Goal: Complete application form

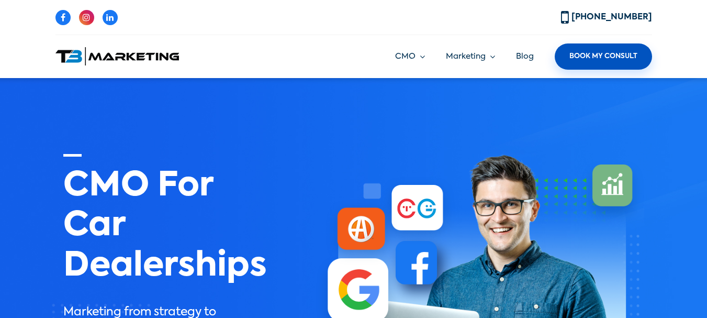
click at [580, 51] on link "Book My Consult" at bounding box center [603, 56] width 97 height 26
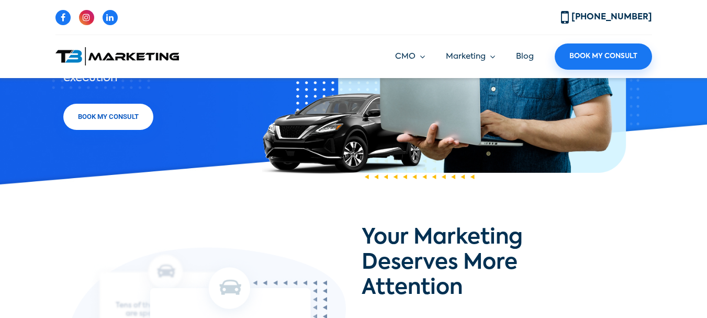
scroll to position [157, 0]
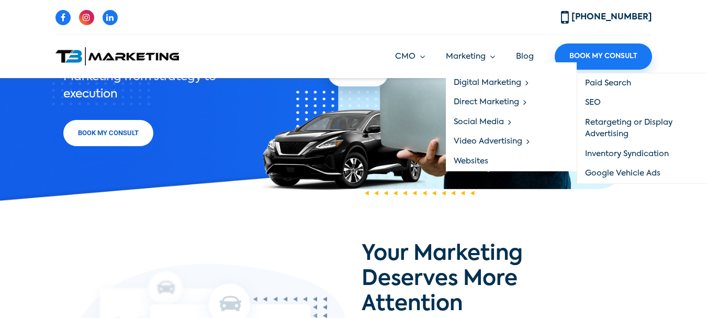
click at [597, 102] on link "SEO" at bounding box center [643, 103] width 130 height 20
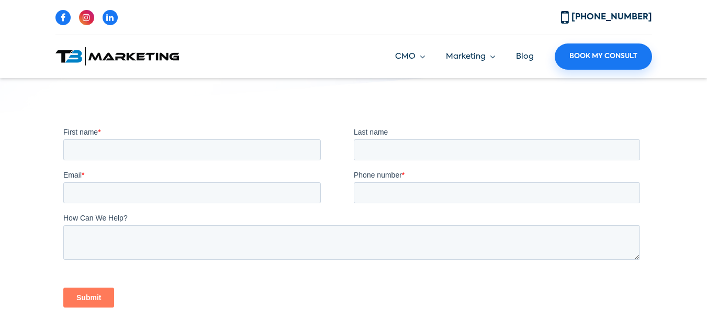
scroll to position [209, 0]
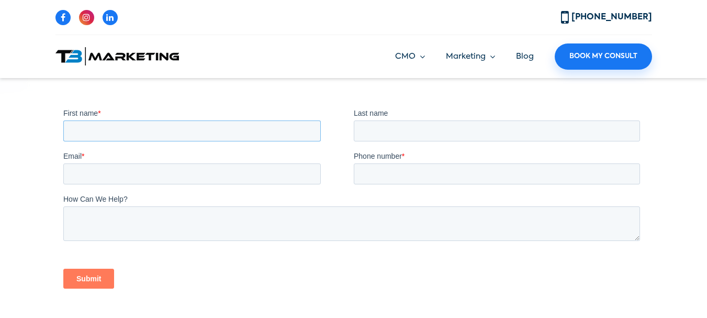
drag, startPoint x: 245, startPoint y: 126, endPoint x: 207, endPoint y: 143, distance: 41.7
click at [245, 126] on input "First name *" at bounding box center [192, 130] width 258 height 21
type input "John"
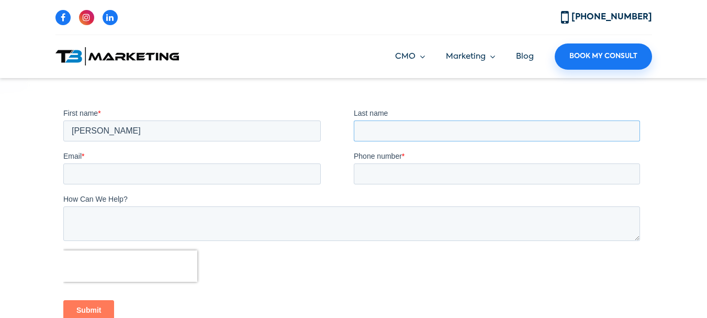
click at [386, 134] on input "Last name" at bounding box center [496, 130] width 286 height 21
type input "Milon"
click at [192, 172] on input "Email *" at bounding box center [192, 173] width 258 height 21
type input "john@guestpostsolutions.com"
click at [418, 179] on input "Phone number *" at bounding box center [496, 173] width 286 height 21
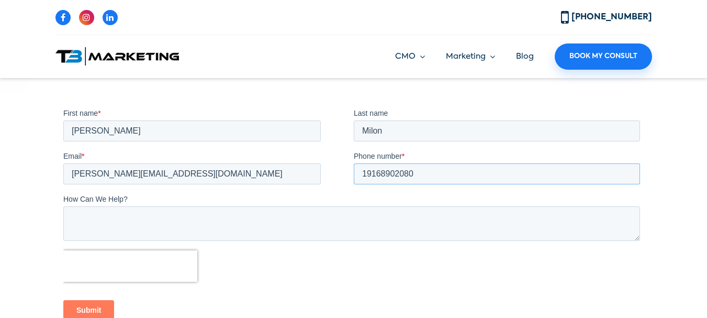
click at [368, 172] on input "19168902080" at bounding box center [496, 173] width 286 height 21
type input "9168902080"
click at [183, 217] on textarea "How Can We Help?" at bounding box center [351, 223] width 577 height 35
paste textarea "justinherring@yeah-local.com"
type textarea "justinherring@yeah-local.com"
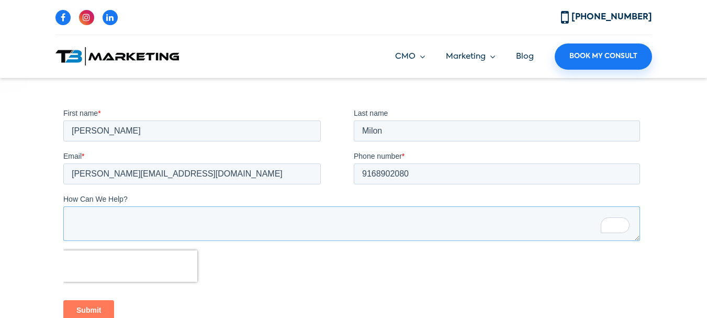
click at [192, 218] on textarea "How Can We Help?" at bounding box center [351, 223] width 577 height 35
paste textarea "Hi there, We create digital PR campaigns that earn real authority—features in t…"
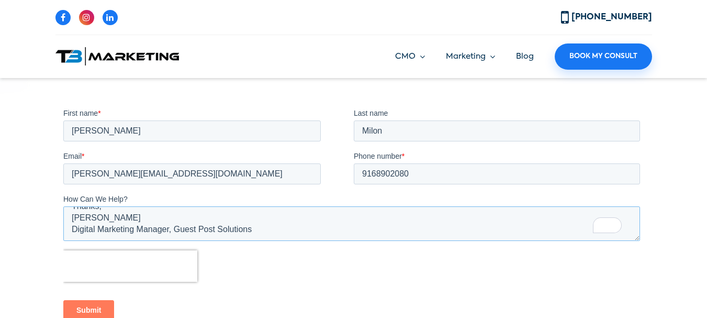
scroll to position [314, 0]
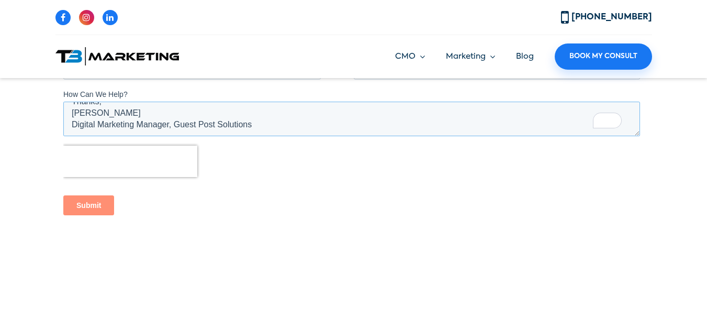
type textarea "Hi there, We create digital PR campaigns that earn real authority—features in t…"
click at [82, 205] on input "Submit" at bounding box center [88, 205] width 51 height 20
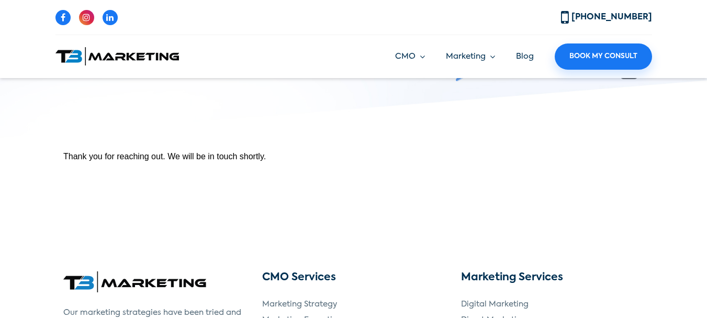
scroll to position [157, 0]
